Goal: Navigation & Orientation: Find specific page/section

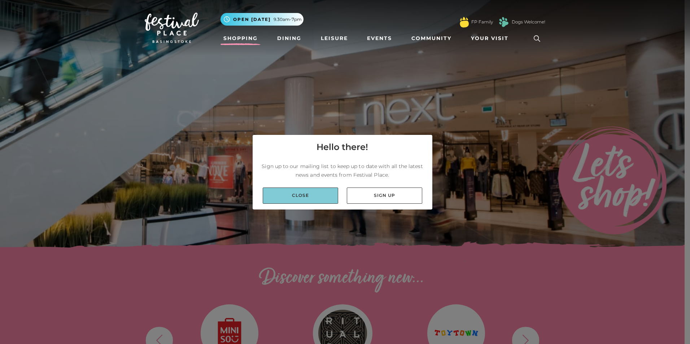
drag, startPoint x: 312, startPoint y: 197, endPoint x: 299, endPoint y: 196, distance: 13.4
click at [312, 197] on link "Close" at bounding box center [300, 196] width 75 height 16
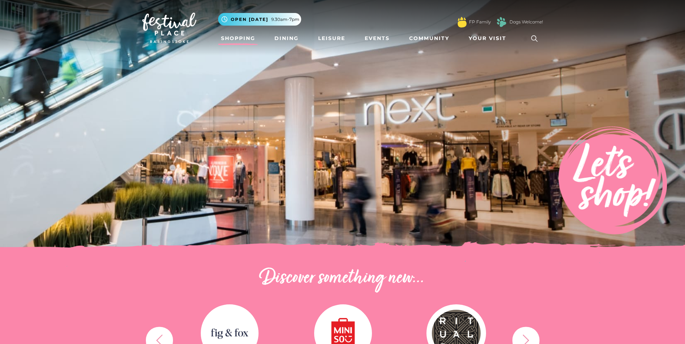
click at [249, 37] on link "Shopping" at bounding box center [238, 38] width 40 height 13
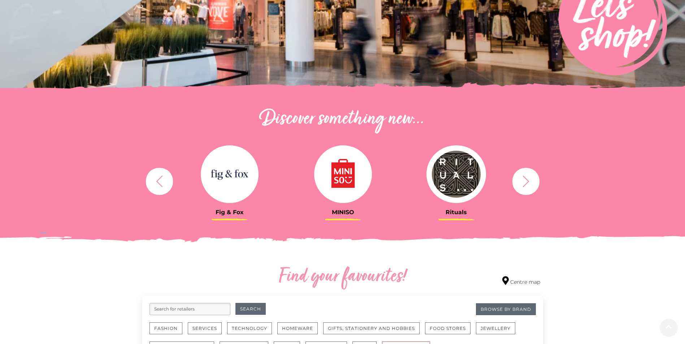
scroll to position [181, 0]
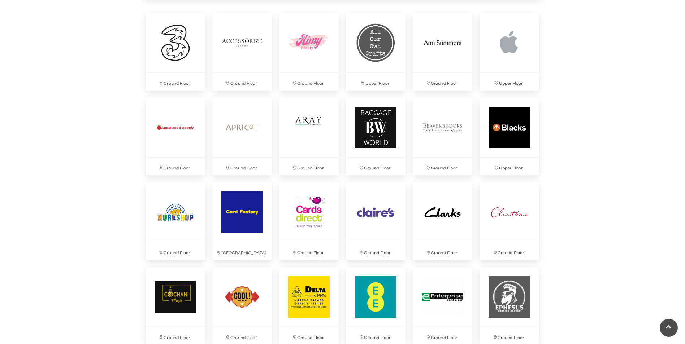
scroll to position [542, 0]
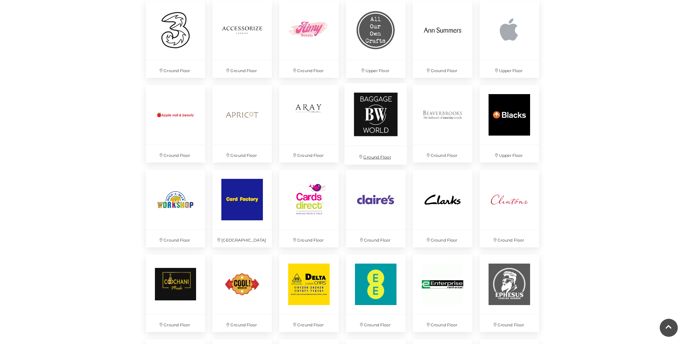
click at [379, 125] on img at bounding box center [375, 114] width 62 height 62
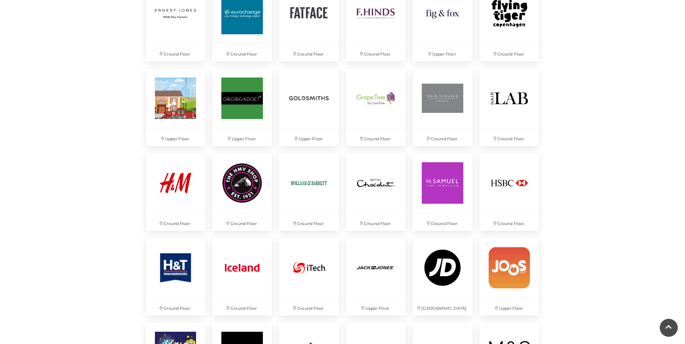
scroll to position [903, 0]
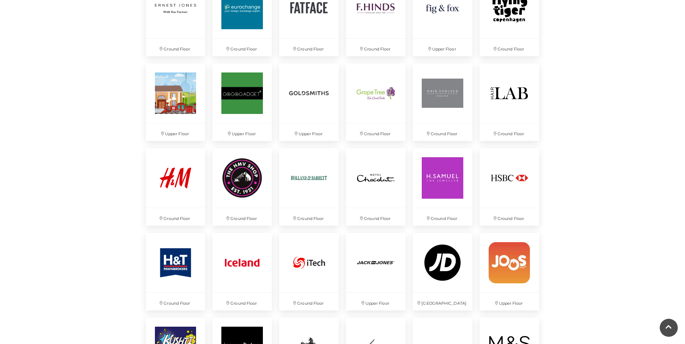
click at [641, 161] on div "Discover something new... Rituals Toytown Søstrene Grene Kushti Comics Fig & Fox" at bounding box center [342, 172] width 685 height 2150
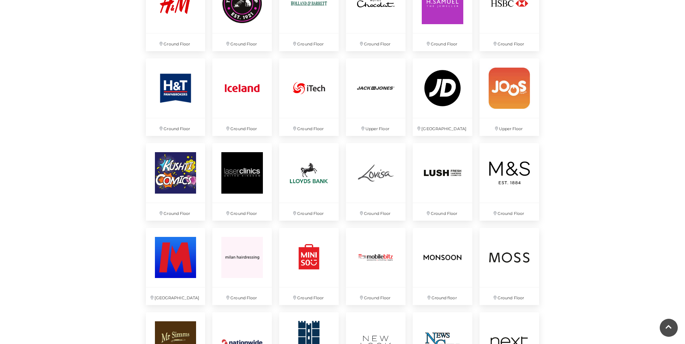
scroll to position [1083, 0]
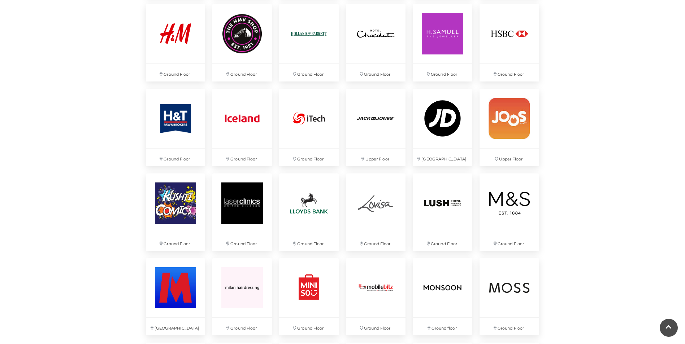
click at [588, 212] on div "Discover something new... Rituals Toytown Søstrene Grene Kushti Comics Fig & Fox" at bounding box center [342, 28] width 685 height 2150
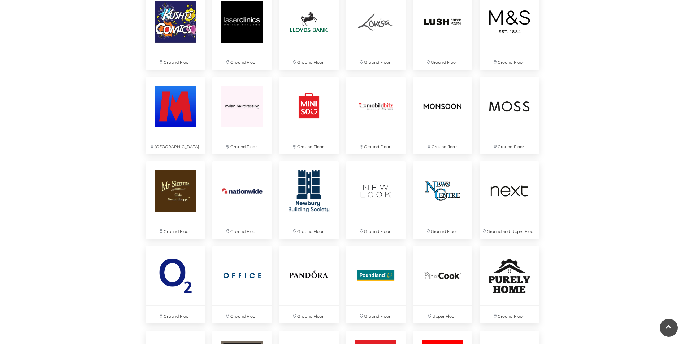
scroll to position [1228, 0]
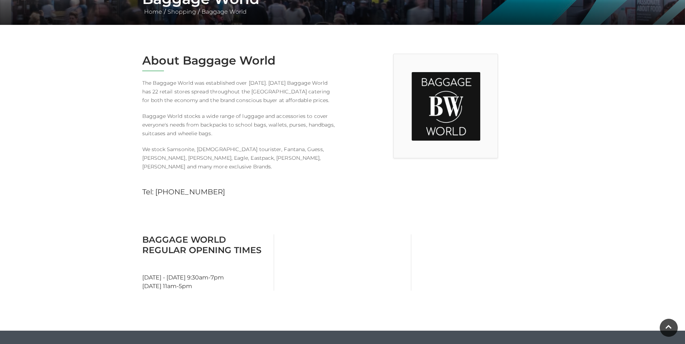
scroll to position [144, 0]
